Goal: Information Seeking & Learning: Learn about a topic

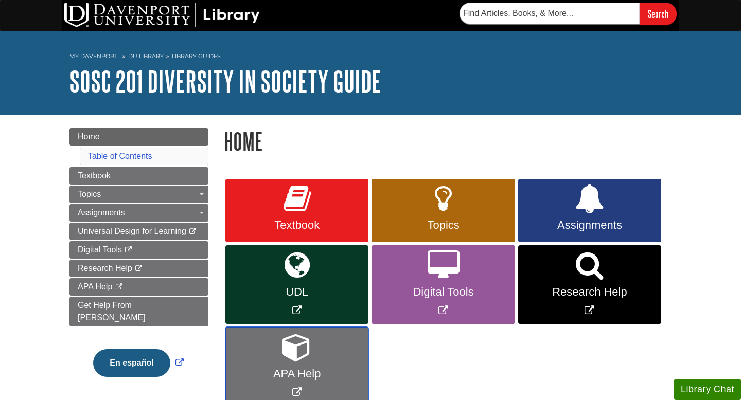
click at [274, 354] on link "APA Help" at bounding box center [296, 366] width 143 height 79
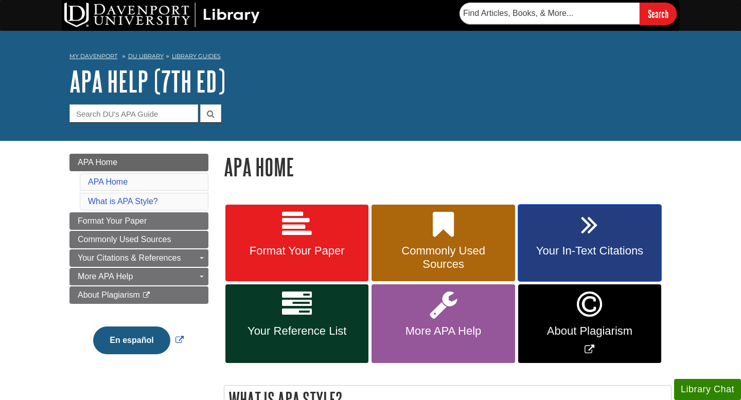
click at [571, 260] on link "Your In-Text Citations" at bounding box center [589, 243] width 143 height 77
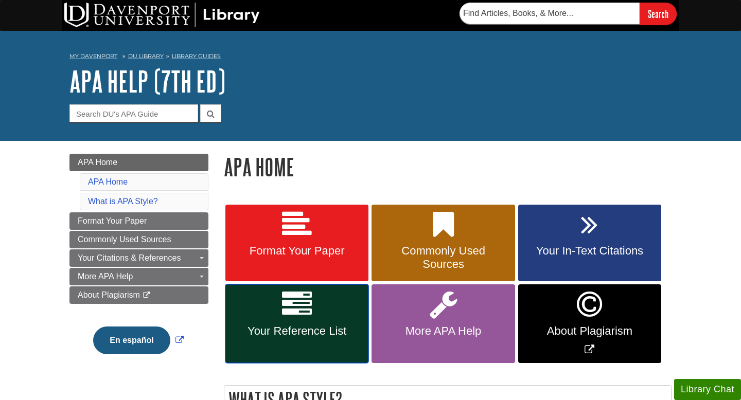
click at [296, 343] on link "Your Reference List" at bounding box center [296, 324] width 143 height 79
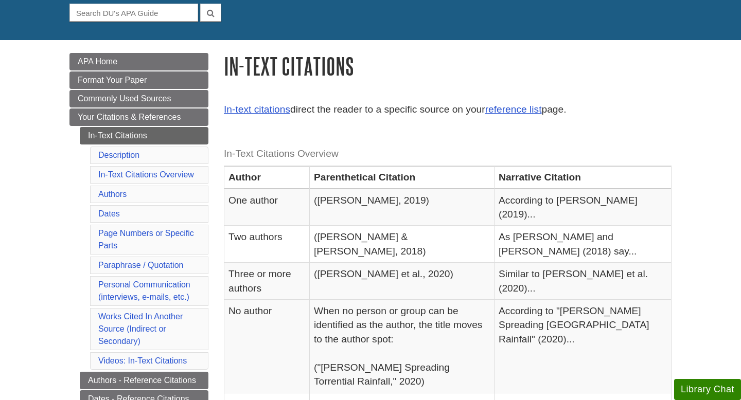
scroll to position [119, 0]
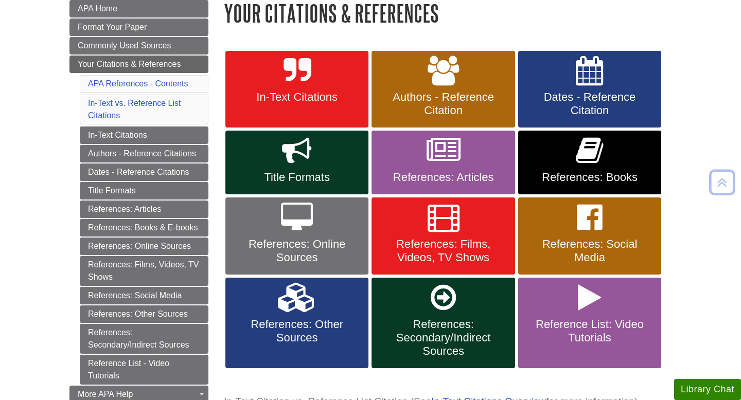
scroll to position [155, 0]
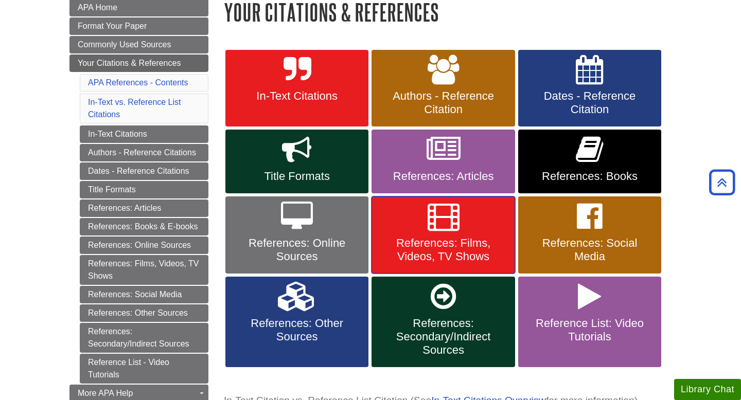
click at [436, 228] on icon at bounding box center [444, 217] width 32 height 30
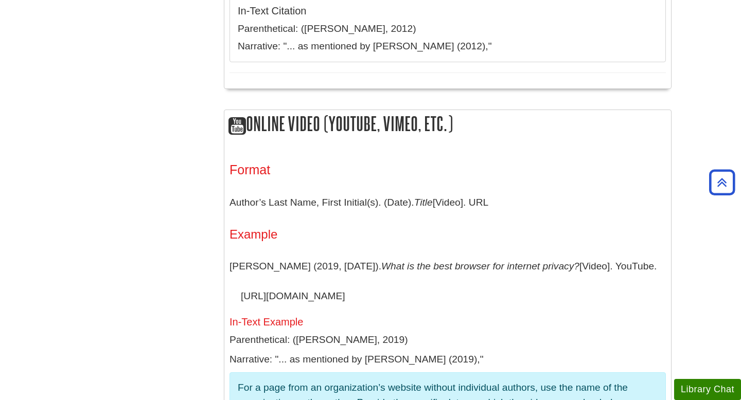
scroll to position [765, 0]
